Goal: Information Seeking & Learning: Learn about a topic

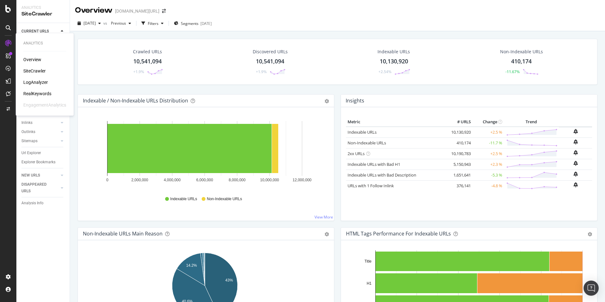
click at [42, 92] on div "RealKeywords" at bounding box center [37, 93] width 28 height 6
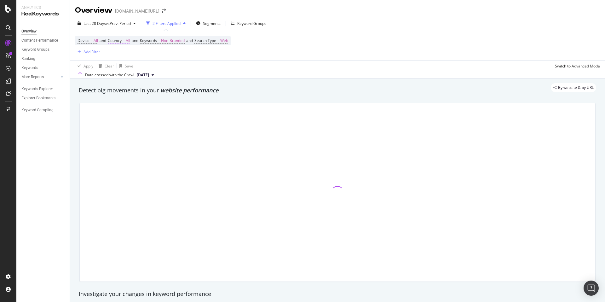
click at [112, 41] on span "Country" at bounding box center [115, 40] width 14 height 5
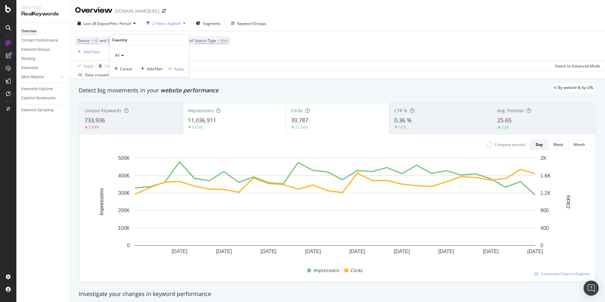
click at [124, 55] on div "All" at bounding box center [149, 55] width 69 height 10
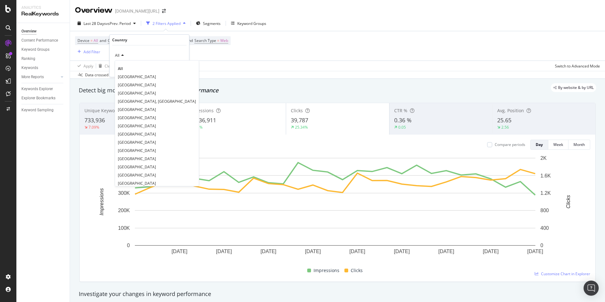
click at [140, 44] on div "Country" at bounding box center [149, 40] width 74 height 11
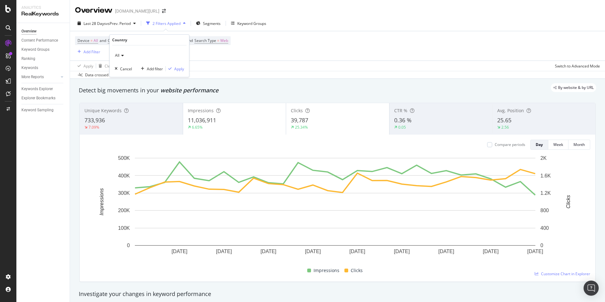
click at [118, 56] on span "All" at bounding box center [117, 55] width 4 height 5
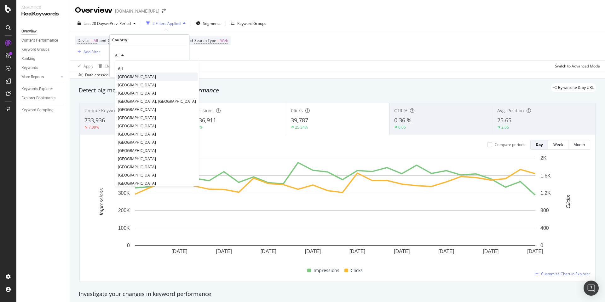
click at [138, 76] on div "[GEOGRAPHIC_DATA]" at bounding box center [156, 76] width 81 height 8
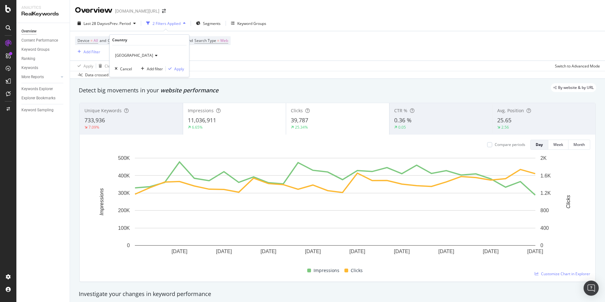
click at [125, 55] on span "[GEOGRAPHIC_DATA]" at bounding box center [134, 55] width 38 height 5
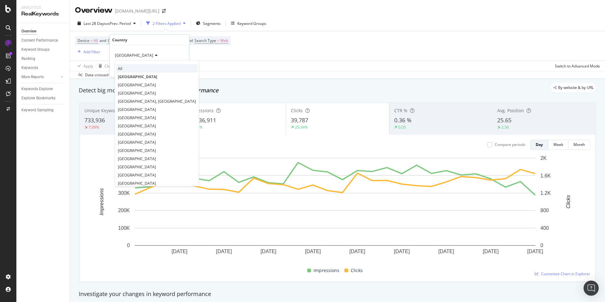
click at [126, 66] on div "All" at bounding box center [156, 68] width 81 height 8
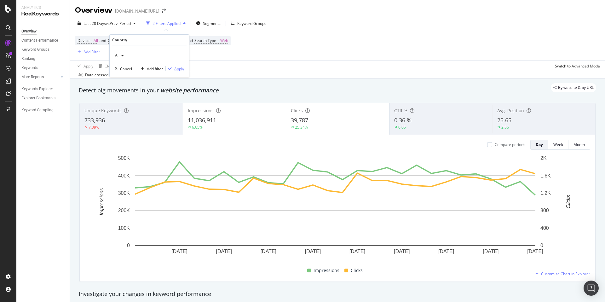
drag, startPoint x: 181, startPoint y: 67, endPoint x: 309, endPoint y: 76, distance: 128.6
click at [181, 67] on div "Apply" at bounding box center [179, 68] width 10 height 5
click at [211, 45] on div "Device = All and Country = All and Keywords = Non-Branded and Search Type = Web…" at bounding box center [153, 45] width 156 height 19
click at [214, 41] on span "Search Type" at bounding box center [205, 40] width 22 height 5
click at [211, 55] on span "Web" at bounding box center [210, 55] width 8 height 5
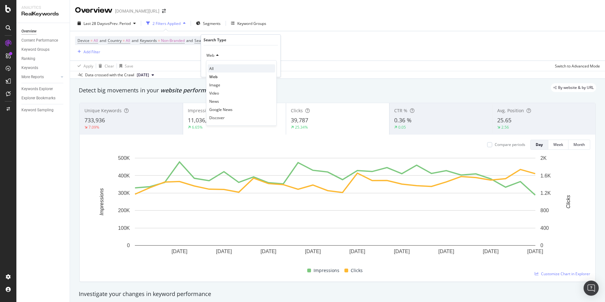
click at [214, 69] on div "All" at bounding box center [241, 68] width 67 height 8
click at [269, 68] on div "Apply" at bounding box center [271, 68] width 10 height 5
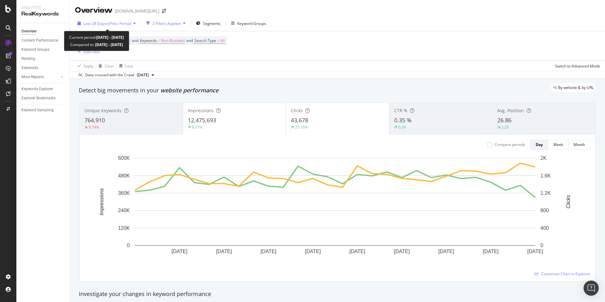
click at [100, 23] on span "Last 28 Days" at bounding box center [94, 23] width 22 height 5
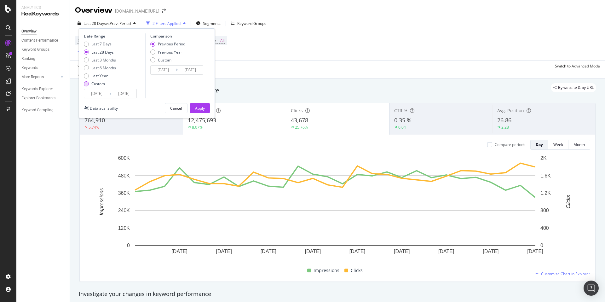
click at [95, 83] on div "Custom" at bounding box center [98, 83] width 14 height 5
click at [99, 91] on input "[DATE]" at bounding box center [96, 93] width 25 height 9
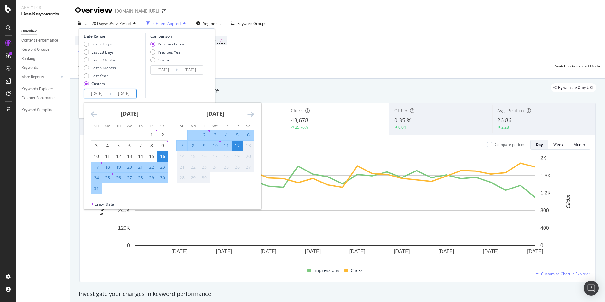
click at [92, 114] on icon "Move backward to switch to the previous month." at bounding box center [94, 114] width 7 height 8
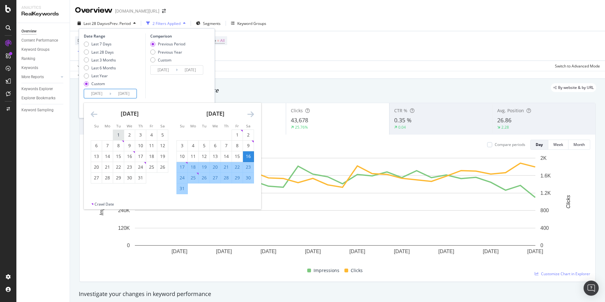
click at [113, 131] on div "1" at bounding box center [118, 135] width 11 height 10
type input "[DATE]"
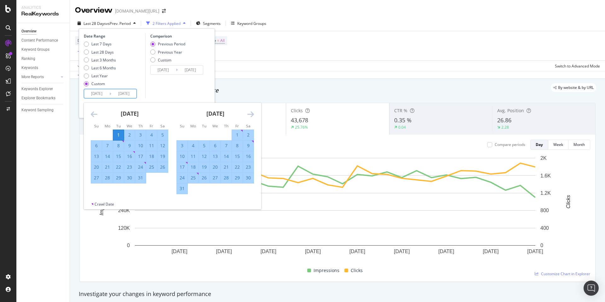
click at [185, 188] on div "31" at bounding box center [182, 188] width 11 height 6
type input "[DATE]"
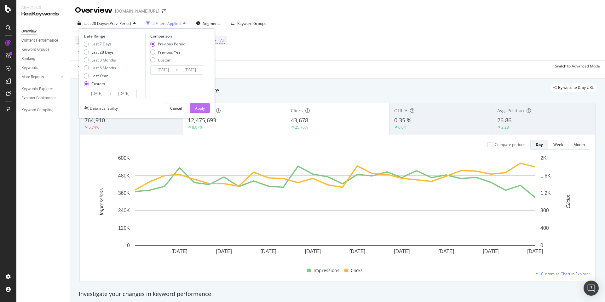
click at [200, 108] on div "Apply" at bounding box center [200, 108] width 10 height 5
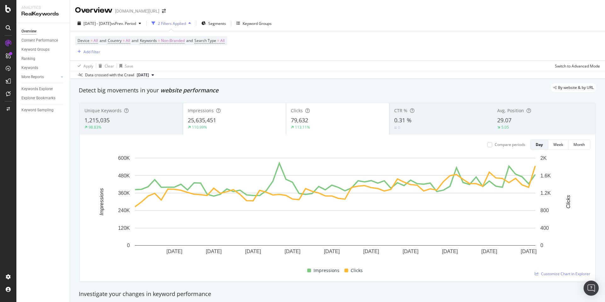
click at [139, 123] on div "1,215,035" at bounding box center [131, 120] width 94 height 8
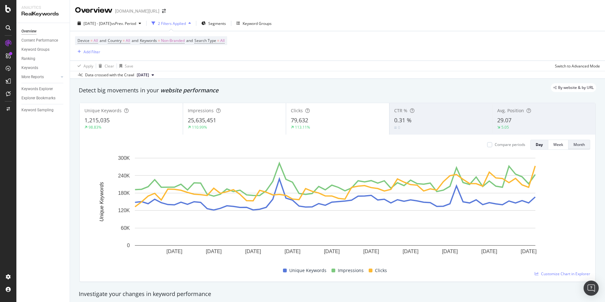
click at [579, 143] on div "Month" at bounding box center [578, 144] width 11 height 5
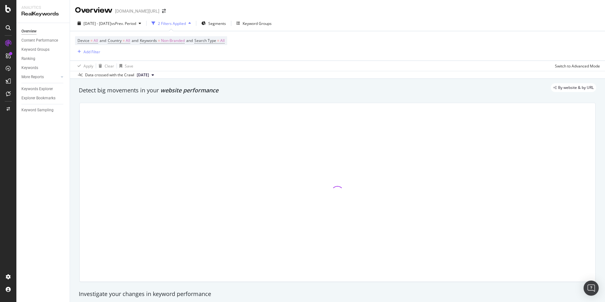
click at [326, 86] on div "By website & by URL" at bounding box center [334, 87] width 524 height 9
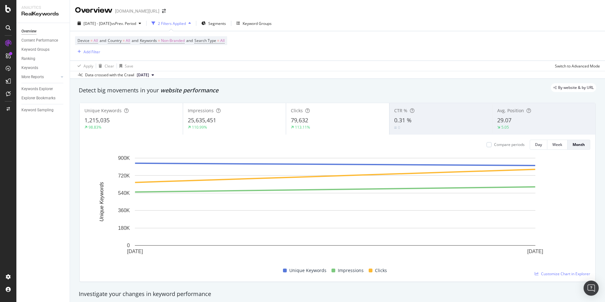
click at [273, 89] on div "By website & by URL" at bounding box center [334, 87] width 524 height 9
click at [165, 43] on span "Non-Branded" at bounding box center [173, 40] width 24 height 9
click at [306, 57] on div "Device = All and Country = All and Keywords = Non-Branded and Search Type = All…" at bounding box center [337, 45] width 525 height 29
click at [111, 25] on span "[DATE] - [DATE]" at bounding box center [97, 23] width 28 height 5
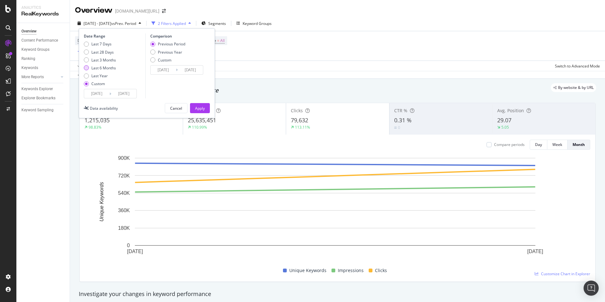
click at [103, 66] on div "Last 6 Months" at bounding box center [103, 67] width 25 height 5
type input "[DATE]"
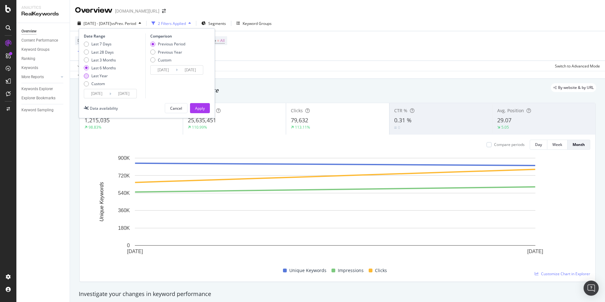
click at [105, 76] on div "Last Year" at bounding box center [99, 75] width 16 height 5
type input "[DATE]"
click at [100, 93] on input "[DATE]" at bounding box center [96, 93] width 25 height 9
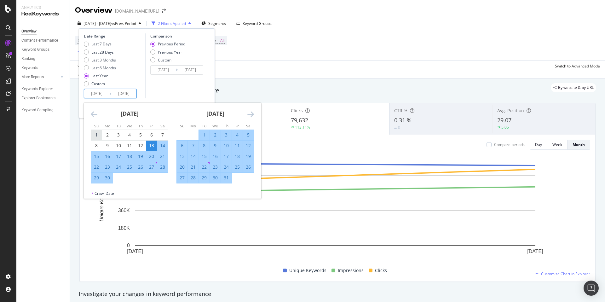
click at [96, 134] on div "1" at bounding box center [96, 135] width 11 height 6
type input "[DATE]"
click at [128, 94] on input "[DATE]" at bounding box center [123, 93] width 25 height 9
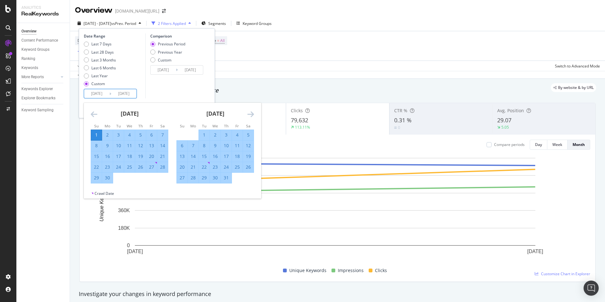
click at [253, 113] on icon "Move forward to switch to the next month." at bounding box center [250, 114] width 7 height 8
click at [252, 113] on icon "Move forward to switch to the next month." at bounding box center [250, 114] width 7 height 8
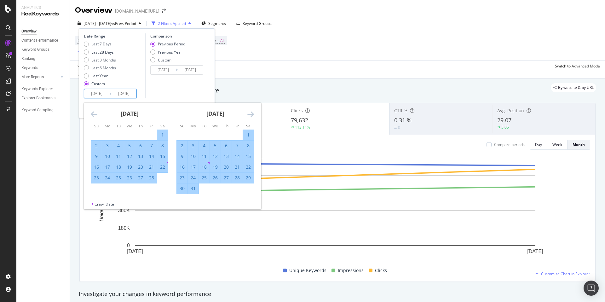
click at [252, 113] on icon "Move forward to switch to the next month." at bounding box center [250, 114] width 7 height 8
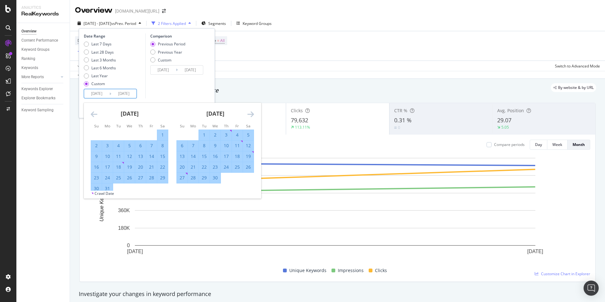
click at [252, 113] on icon "Move forward to switch to the next month." at bounding box center [250, 114] width 7 height 8
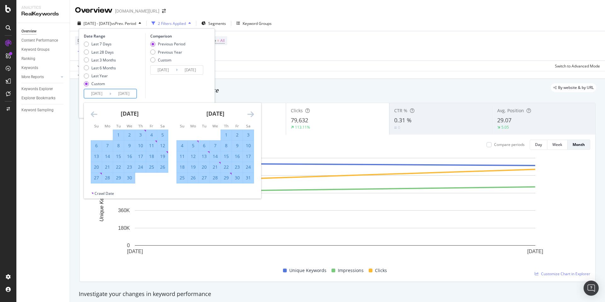
click at [252, 113] on icon "Move forward to switch to the next month." at bounding box center [250, 114] width 7 height 8
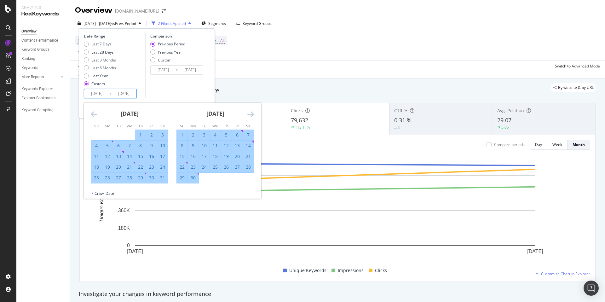
click at [252, 113] on icon "Move forward to switch to the next month." at bounding box center [250, 114] width 7 height 8
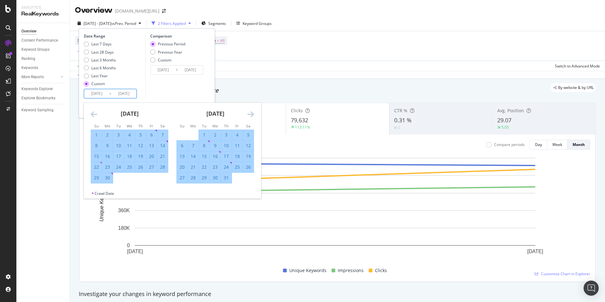
click at [252, 113] on icon "Move forward to switch to the next month." at bounding box center [250, 114] width 7 height 8
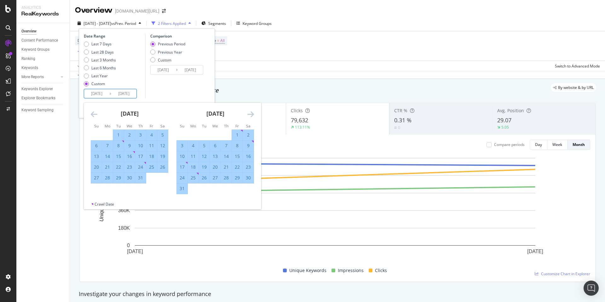
click at [185, 192] on div "31" at bounding box center [182, 188] width 11 height 10
type input "[DATE]"
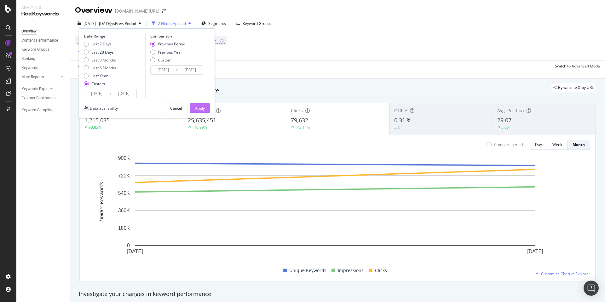
click at [202, 106] on div "Apply" at bounding box center [200, 108] width 10 height 5
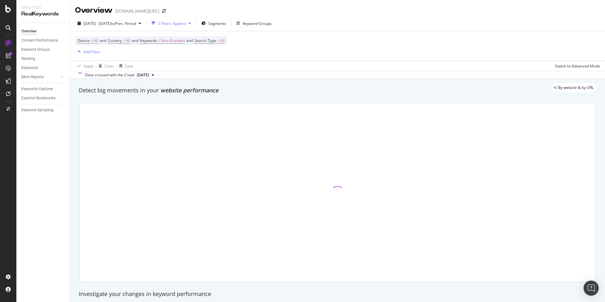
click at [260, 88] on div "By website & by URL" at bounding box center [334, 87] width 524 height 9
click at [274, 86] on div "By website & by URL" at bounding box center [334, 87] width 524 height 9
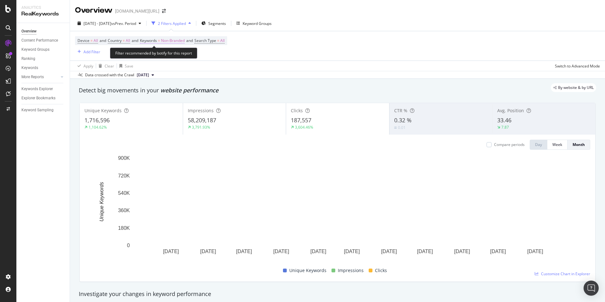
click at [175, 41] on span "Non-Branded" at bounding box center [173, 40] width 24 height 9
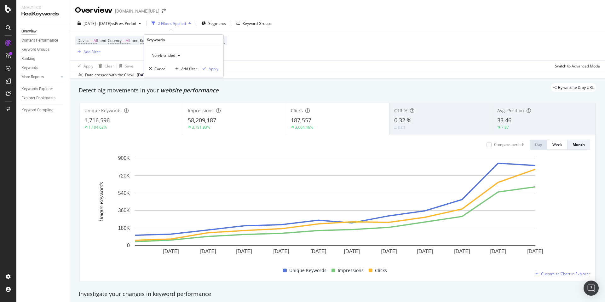
click at [169, 55] on span "Non-Branded" at bounding box center [162, 55] width 26 height 5
click at [205, 95] on span "Non-Branded & Anonymized queries" at bounding box center [186, 96] width 64 height 6
click at [221, 67] on div "Apply" at bounding box center [219, 68] width 10 height 5
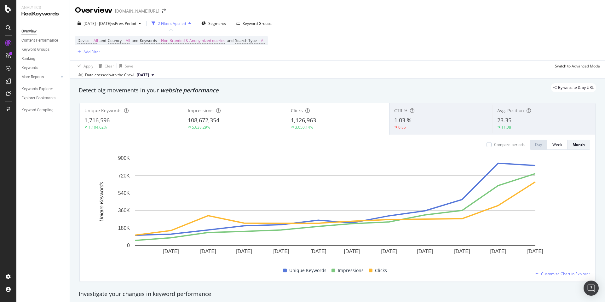
click at [439, 83] on div "By website & by URL" at bounding box center [334, 87] width 524 height 9
click at [188, 41] on span "Non-Branded & Anonymized queries" at bounding box center [193, 40] width 64 height 9
click at [167, 54] on span "Non-Branded & Anonymized queries" at bounding box center [182, 55] width 67 height 5
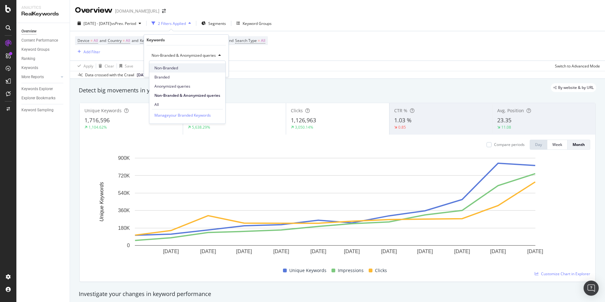
click at [171, 70] on span "Non-Branded" at bounding box center [187, 68] width 66 height 6
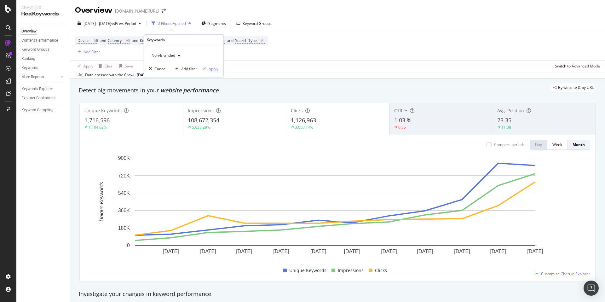
click at [216, 69] on div "Apply" at bounding box center [214, 68] width 10 height 5
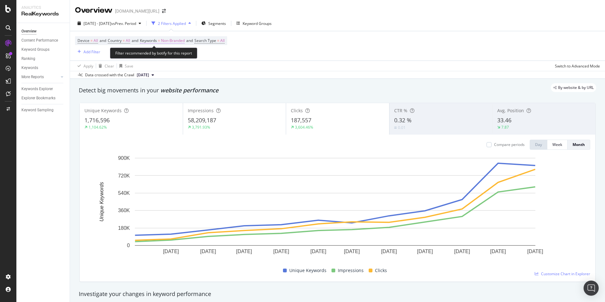
click at [168, 42] on span "Non-Branded" at bounding box center [173, 40] width 24 height 9
click at [376, 48] on div "Device = All and Country = All and Keywords = Non-Branded and Search Type = All…" at bounding box center [337, 45] width 525 height 29
click at [171, 42] on span "Non-Branded" at bounding box center [173, 40] width 24 height 9
click at [170, 59] on div "Non-Branded" at bounding box center [166, 55] width 34 height 9
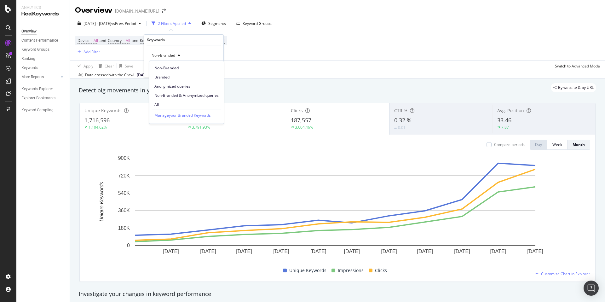
click at [253, 58] on div "Device = All and Country = All and Keywords = Non-Branded and Search Type = All…" at bounding box center [337, 45] width 525 height 29
click at [163, 45] on div "Device = All and Country = All and Keywords = Non-Branded and Search Type = All…" at bounding box center [151, 45] width 152 height 19
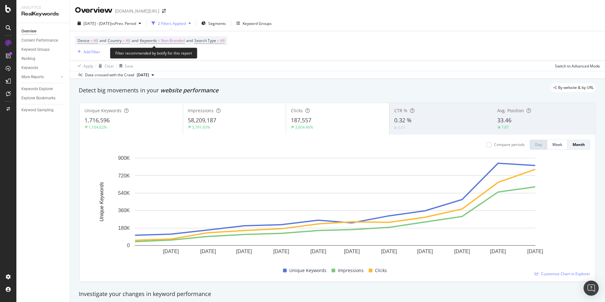
click at [162, 44] on span "Device = All and Country = All and Keywords = Non-Branded and Search Type = All" at bounding box center [151, 40] width 147 height 9
click at [167, 41] on span "Non-Branded" at bounding box center [173, 40] width 24 height 9
click at [170, 54] on span "Non-Branded" at bounding box center [162, 55] width 26 height 5
click at [333, 92] on div "Detect big movements in your website performance" at bounding box center [337, 90] width 517 height 8
click at [174, 42] on span "Non-Branded" at bounding box center [173, 40] width 24 height 9
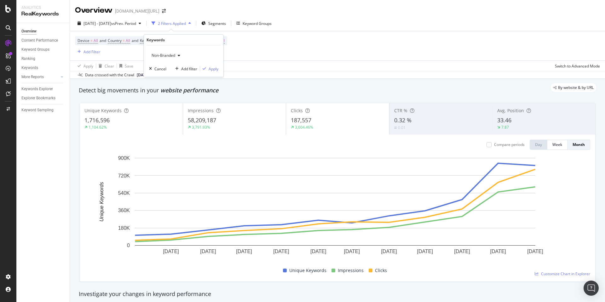
click at [167, 53] on span "Non-Branded" at bounding box center [162, 55] width 26 height 5
click at [188, 88] on span "Anonymized queries" at bounding box center [186, 86] width 64 height 6
click at [215, 69] on div "Apply" at bounding box center [214, 68] width 10 height 5
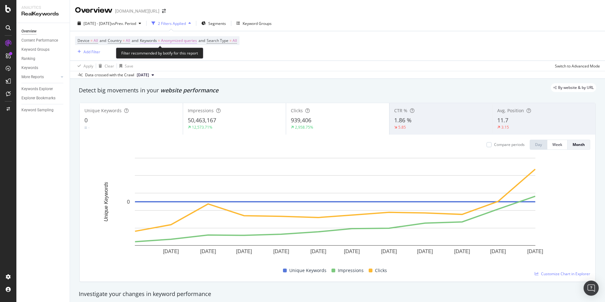
click at [156, 40] on span "Keywords" at bounding box center [148, 40] width 17 height 5
click at [171, 53] on span "Anonymized queries" at bounding box center [168, 55] width 38 height 5
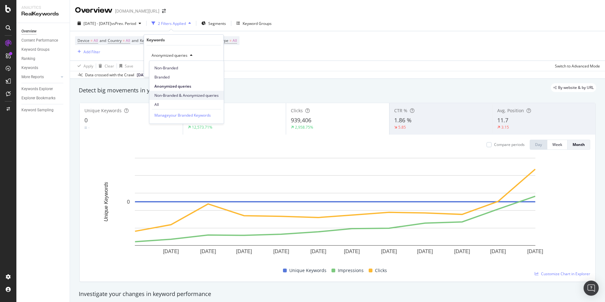
click at [193, 93] on span "Non-Branded & Anonymized queries" at bounding box center [186, 96] width 64 height 6
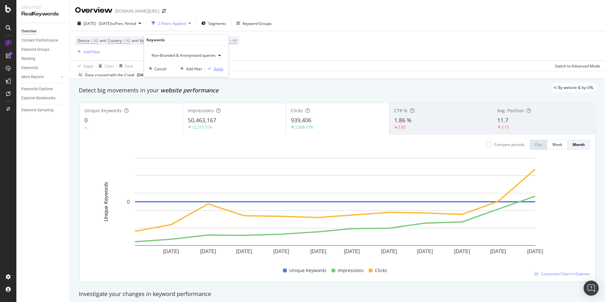
click at [221, 72] on div "Add filter Apply" at bounding box center [201, 69] width 46 height 6
click at [221, 70] on div "Apply" at bounding box center [219, 68] width 10 height 5
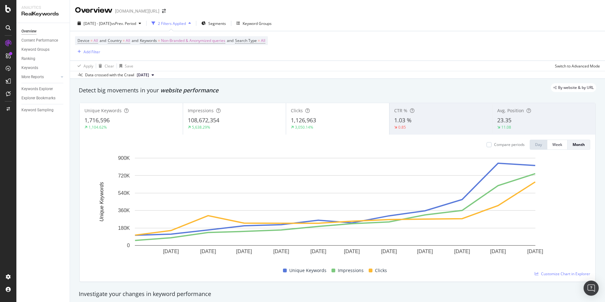
click at [185, 5] on div "Overview [DOMAIN_NAME][URL]" at bounding box center [337, 8] width 535 height 16
click at [162, 11] on icon "arrow-right-arrow-left" at bounding box center [164, 11] width 4 height 4
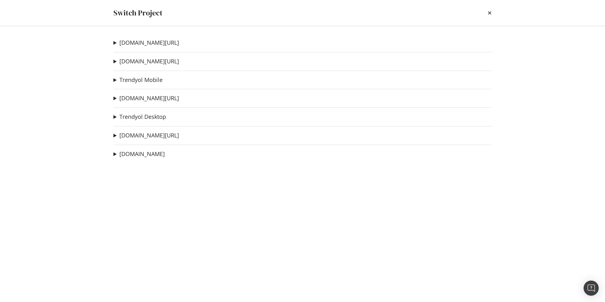
click at [487, 14] on div "Switch Project" at bounding box center [302, 13] width 378 height 11
click at [489, 14] on icon "times" at bounding box center [490, 12] width 4 height 5
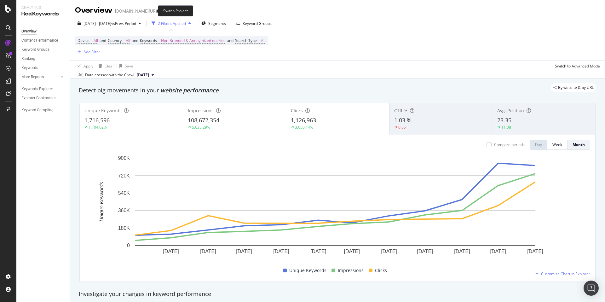
click at [162, 12] on icon "arrow-right-arrow-left" at bounding box center [164, 11] width 4 height 4
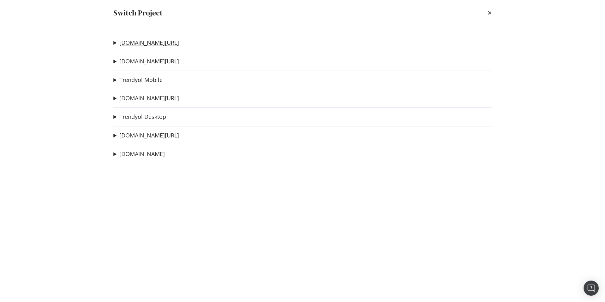
click at [151, 43] on link "[DOMAIN_NAME][URL]" at bounding box center [149, 42] width 60 height 7
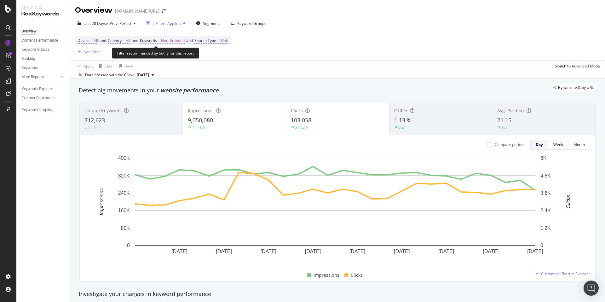
click at [168, 41] on span "Non-Branded" at bounding box center [173, 40] width 24 height 9
click at [307, 46] on div "Device = All and Country = All and Keywords = Non-Branded and Search Type = Web…" at bounding box center [337, 45] width 525 height 29
click at [214, 41] on span "Search Type" at bounding box center [205, 40] width 22 height 5
click at [225, 58] on div "Web" at bounding box center [240, 55] width 69 height 10
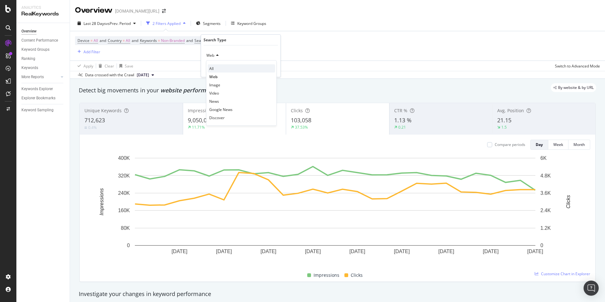
click at [217, 64] on div "All" at bounding box center [241, 68] width 67 height 8
click at [273, 70] on div "Apply" at bounding box center [271, 68] width 10 height 5
